Goal: Communication & Community: Answer question/provide support

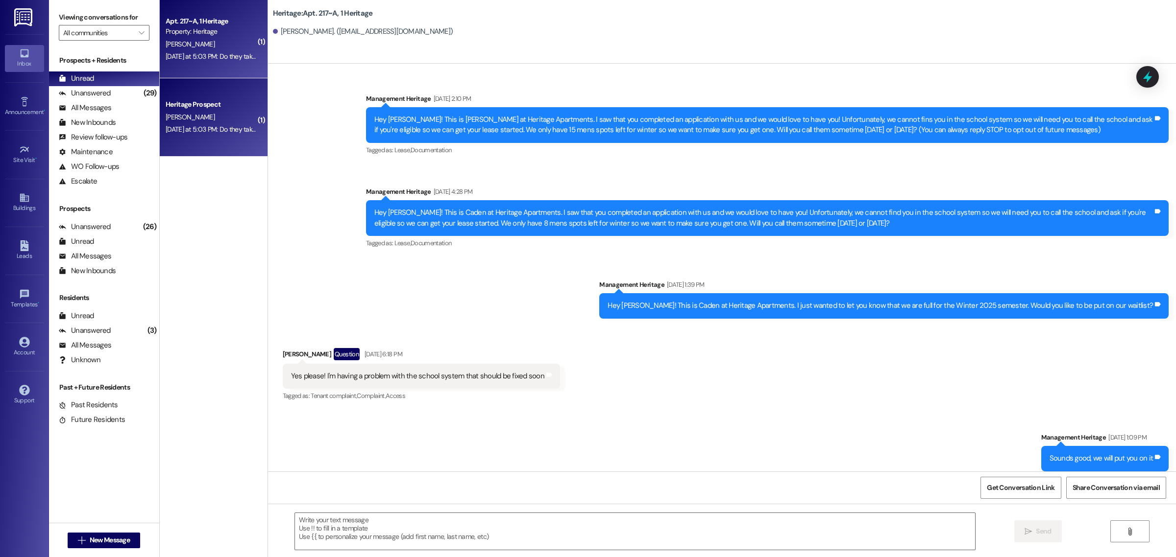
scroll to position [9403, 0]
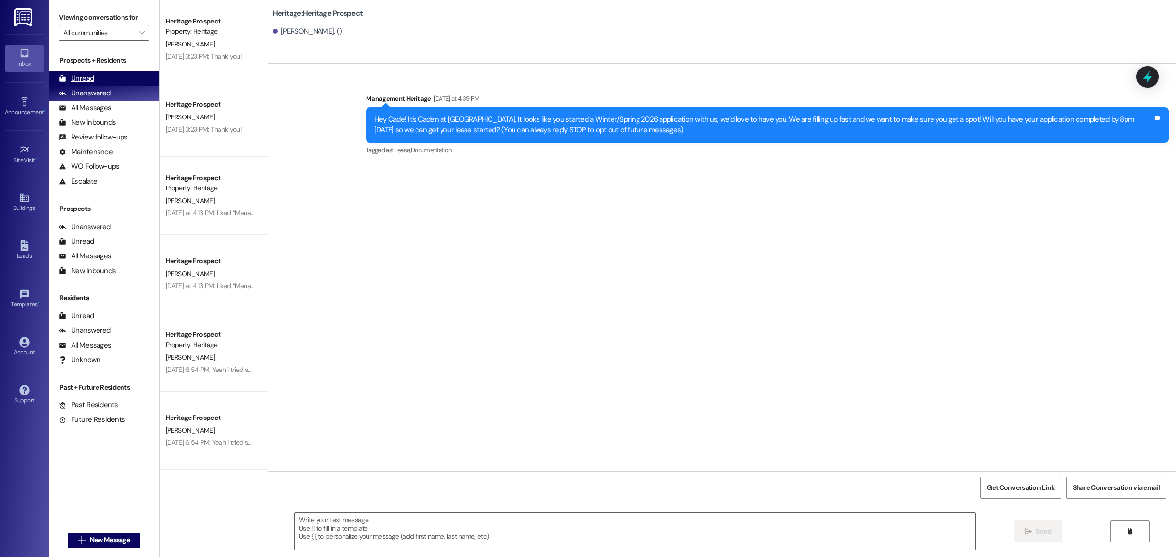
click at [128, 76] on div "Unread (0)" at bounding box center [104, 79] width 110 height 15
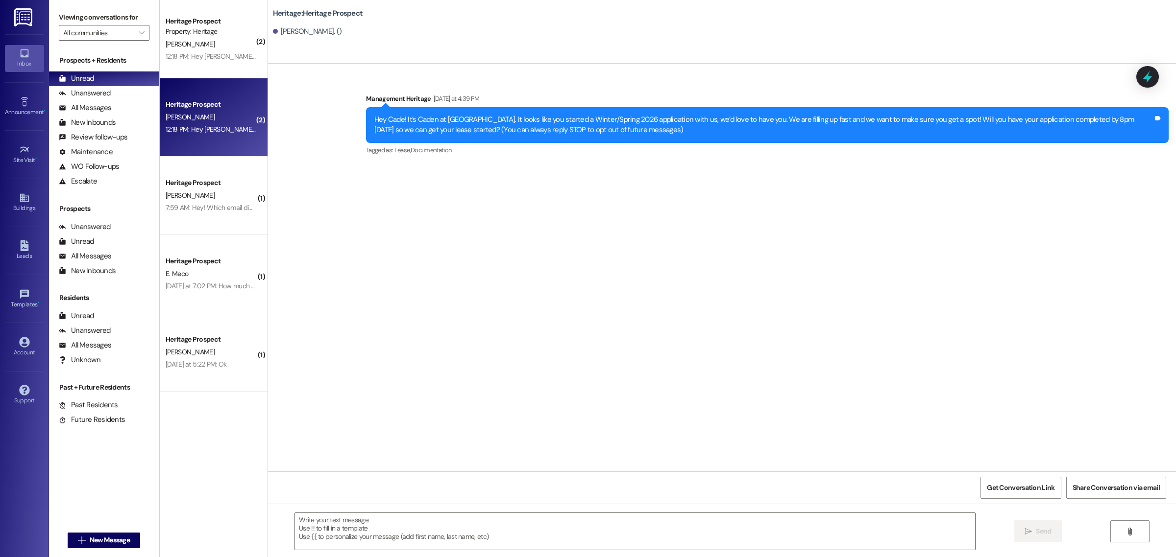
click at [218, 121] on div "[PERSON_NAME]" at bounding box center [211, 117] width 93 height 12
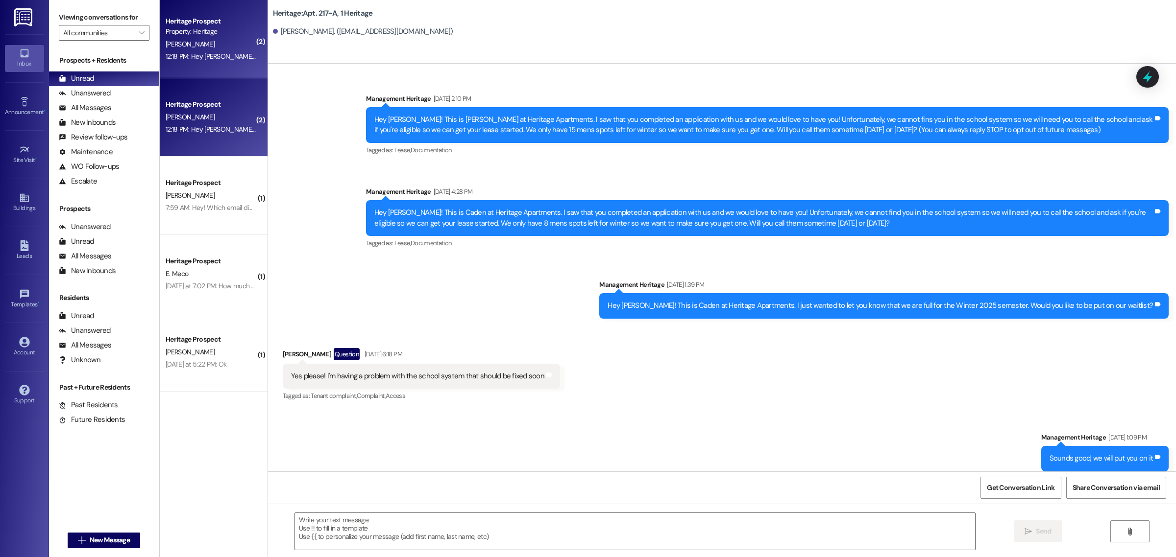
scroll to position [9420, 0]
